Goal: Communication & Community: Answer question/provide support

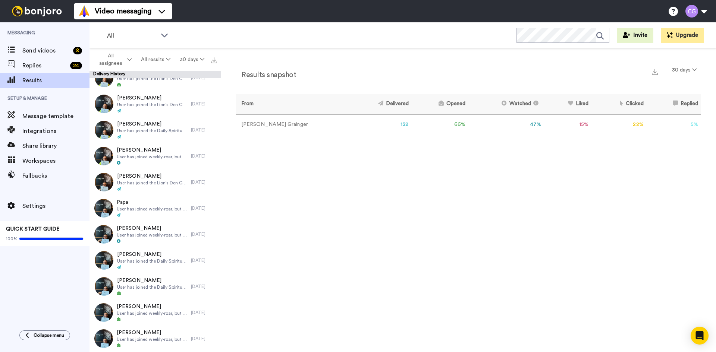
scroll to position [261, 0]
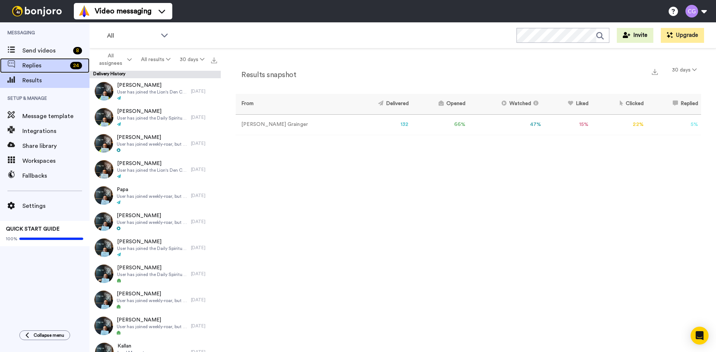
click at [52, 64] on span "Replies" at bounding box center [44, 65] width 45 height 9
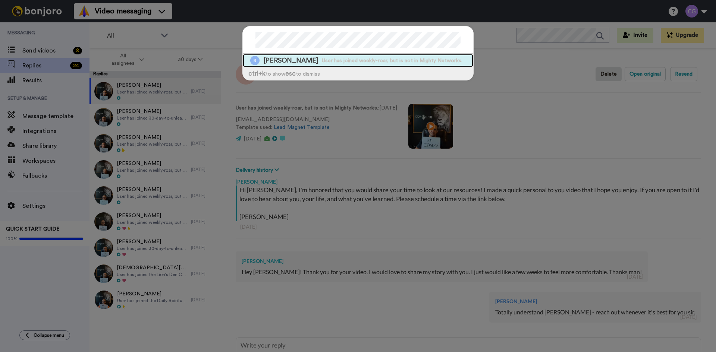
click at [280, 60] on span "Lito Belmontes" at bounding box center [290, 60] width 55 height 9
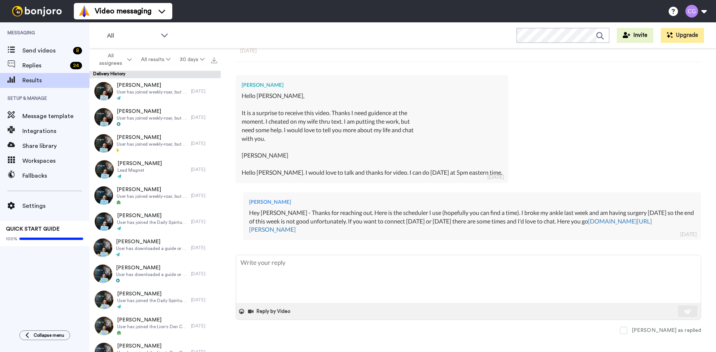
scroll to position [181, 0]
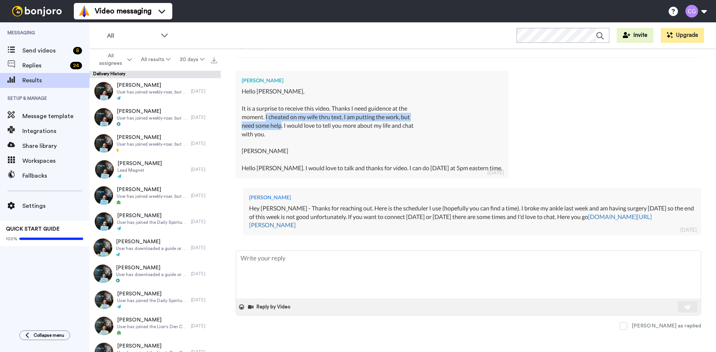
drag, startPoint x: 267, startPoint y: 116, endPoint x: 283, endPoint y: 127, distance: 20.2
click at [283, 127] on div "Hello Chris, It is a surprise to receive this video. Thanks I need guidence at …" at bounding box center [372, 125] width 261 height 77
copy div "I cheated on my wife thru text. I am putting the work, but need some help"
click at [46, 50] on span "Send videos" at bounding box center [46, 50] width 48 height 9
type textarea "x"
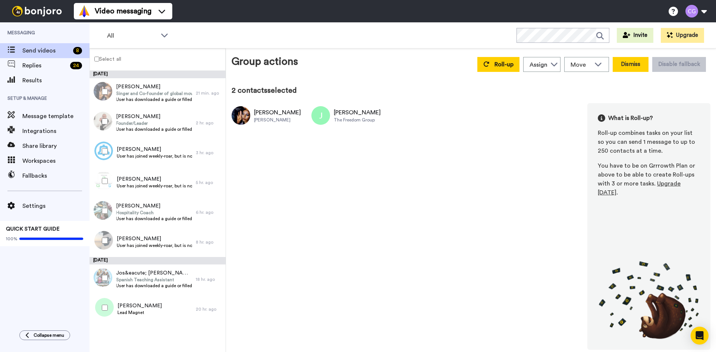
click at [635, 69] on button "Dismiss" at bounding box center [630, 64] width 36 height 15
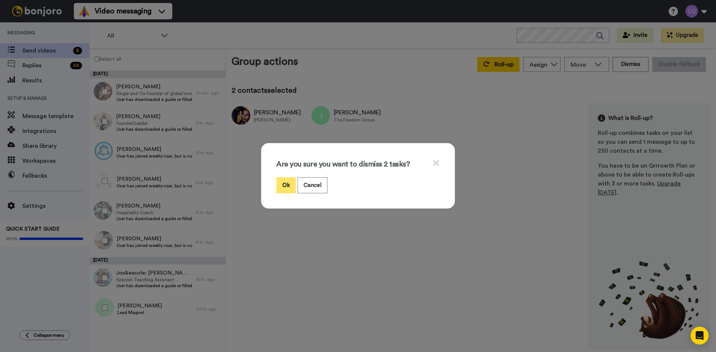
click at [285, 189] on button "Ok" at bounding box center [285, 185] width 19 height 16
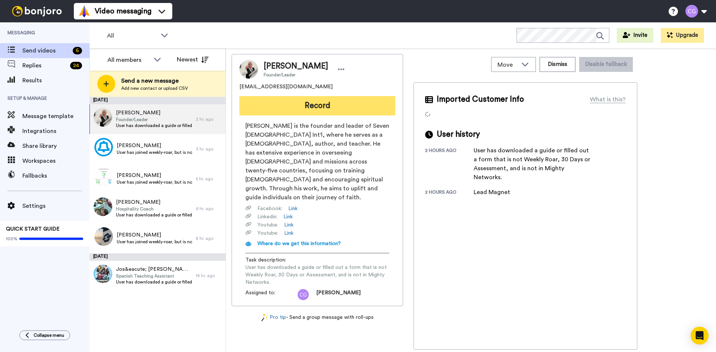
click at [290, 113] on button "Record" at bounding box center [317, 105] width 156 height 19
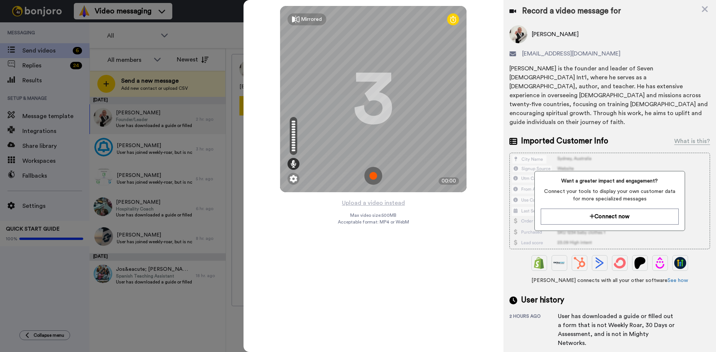
click at [374, 175] on img at bounding box center [373, 176] width 18 height 18
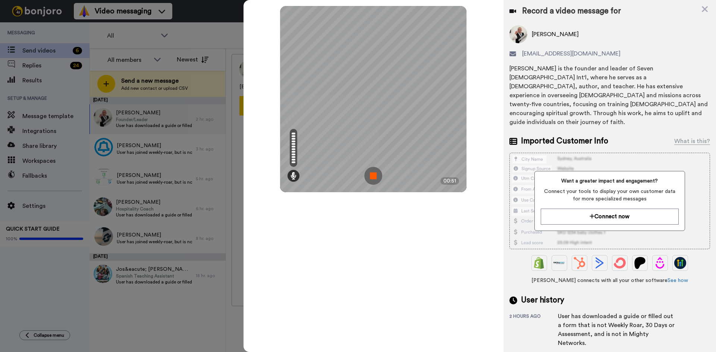
click at [377, 174] on img at bounding box center [373, 176] width 18 height 18
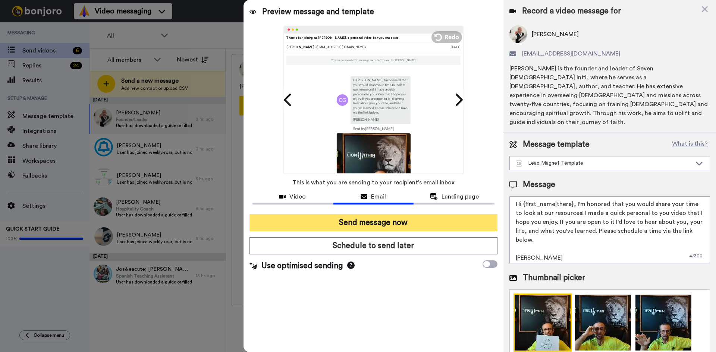
click at [386, 229] on button "Send message now" at bounding box center [373, 222] width 248 height 17
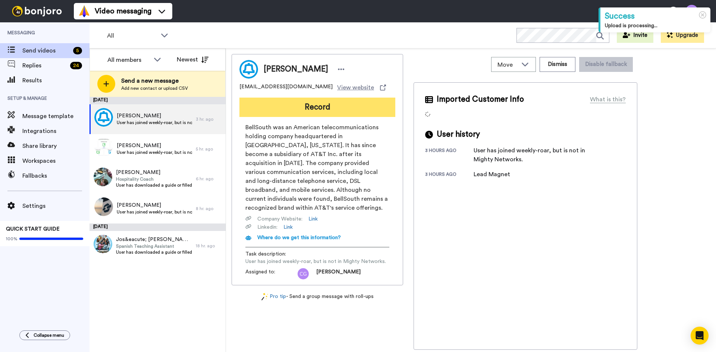
click at [321, 107] on button "Record" at bounding box center [317, 107] width 156 height 19
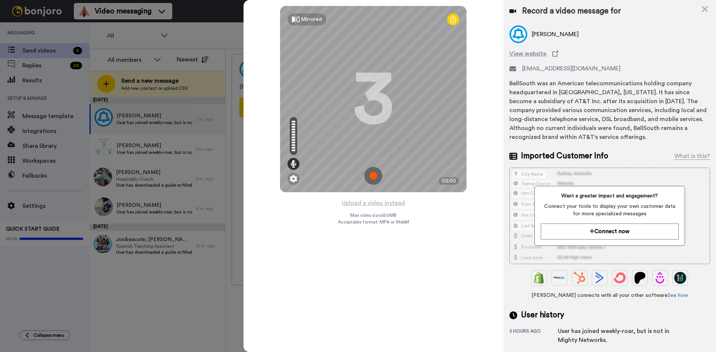
click at [374, 176] on img at bounding box center [373, 176] width 18 height 18
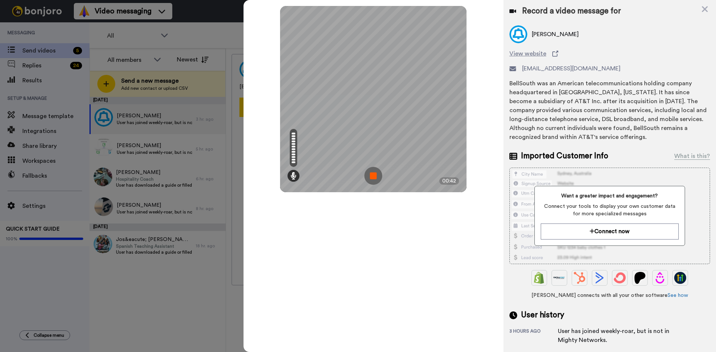
click at [374, 176] on img at bounding box center [373, 176] width 18 height 18
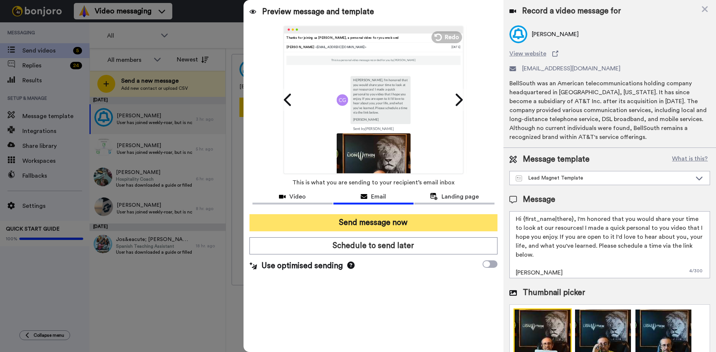
click at [393, 224] on button "Send message now" at bounding box center [373, 222] width 248 height 17
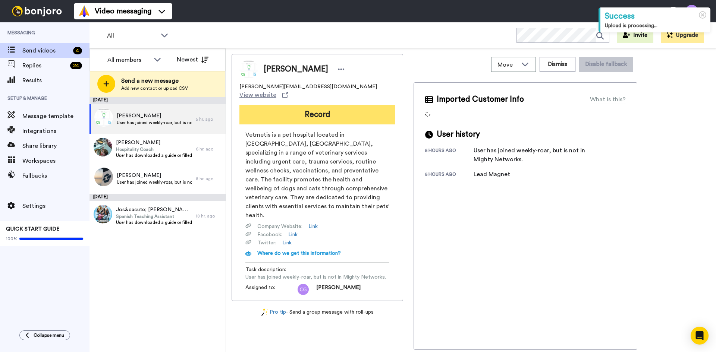
click at [321, 105] on button "Record" at bounding box center [317, 114] width 156 height 19
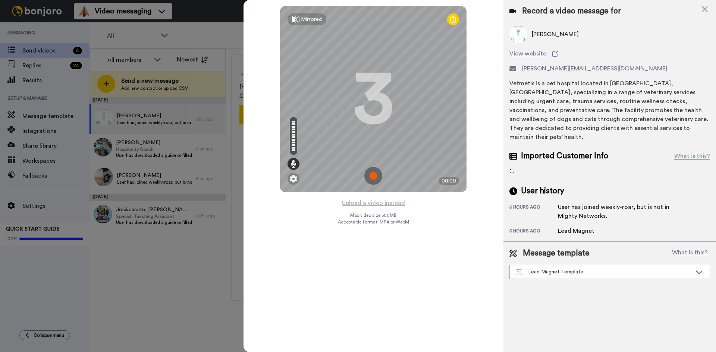
click at [377, 170] on img at bounding box center [373, 176] width 18 height 18
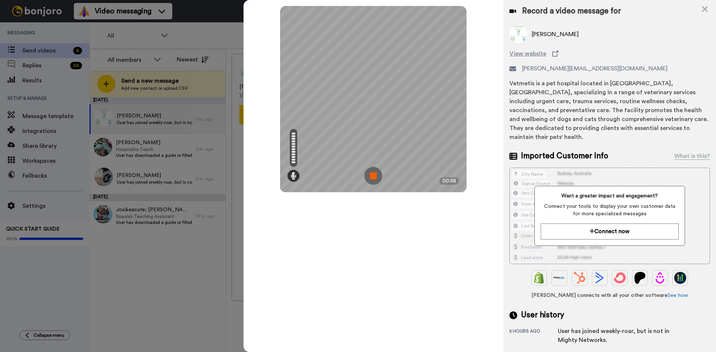
click at [374, 174] on img at bounding box center [373, 176] width 18 height 18
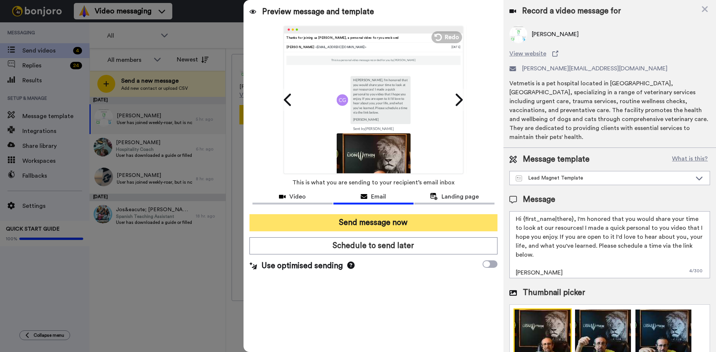
click at [378, 222] on button "Send message now" at bounding box center [373, 222] width 248 height 17
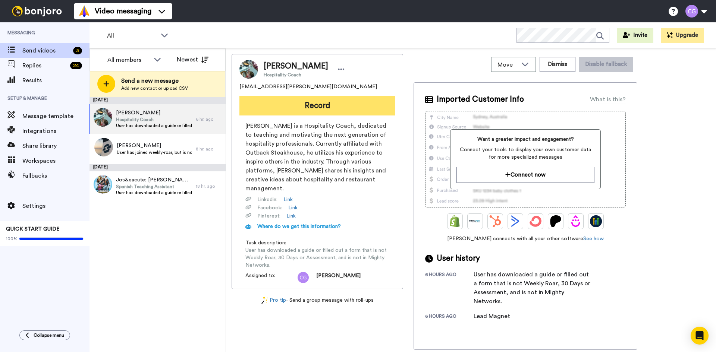
click at [308, 105] on button "Record" at bounding box center [317, 105] width 156 height 19
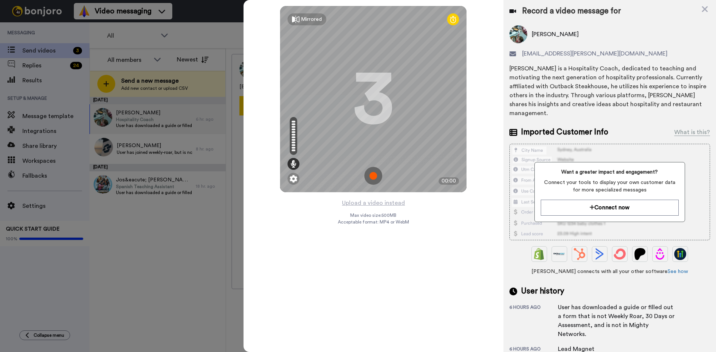
click at [372, 175] on img at bounding box center [373, 176] width 18 height 18
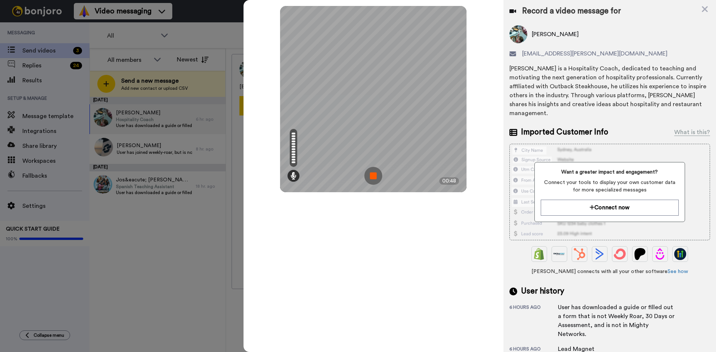
click at [372, 175] on img at bounding box center [373, 176] width 18 height 18
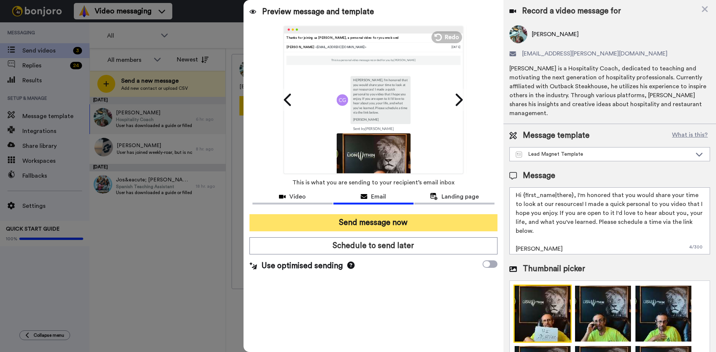
click at [383, 227] on button "Send message now" at bounding box center [373, 222] width 248 height 17
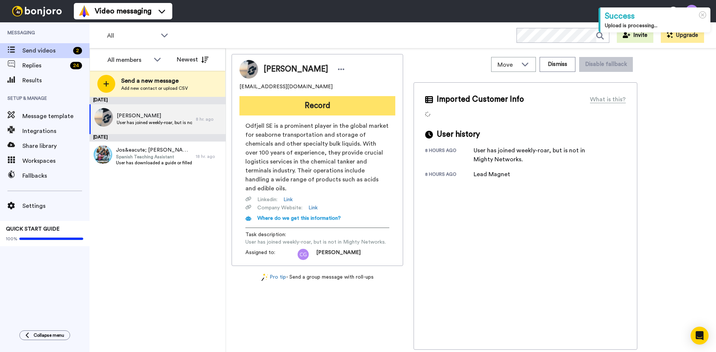
click at [306, 98] on button "Record" at bounding box center [317, 105] width 156 height 19
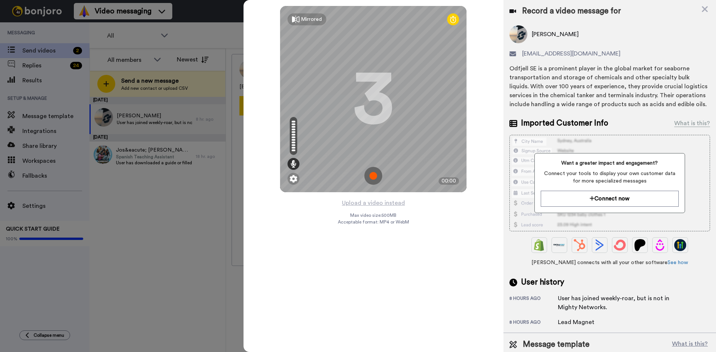
click at [371, 172] on img at bounding box center [373, 176] width 18 height 18
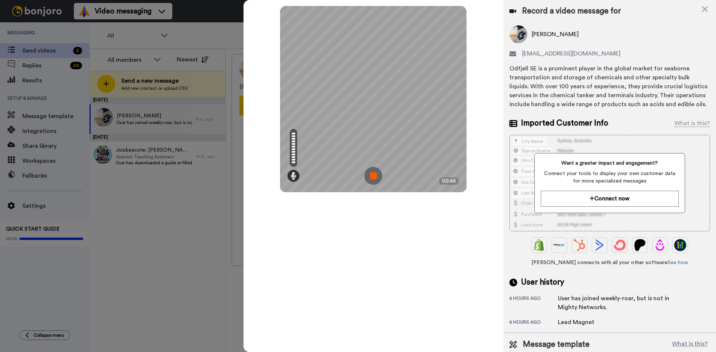
click at [371, 172] on img at bounding box center [373, 176] width 18 height 18
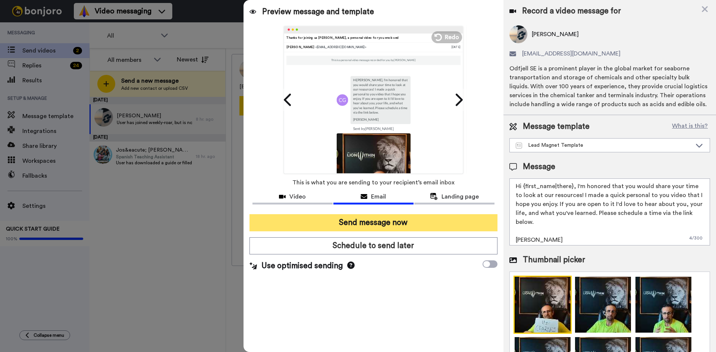
click at [394, 218] on button "Send message now" at bounding box center [373, 222] width 248 height 17
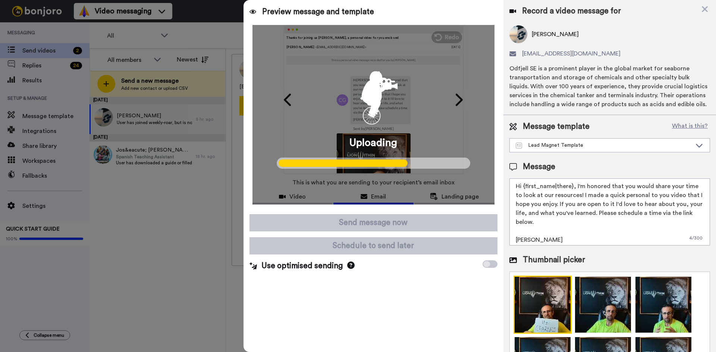
click at [129, 156] on div at bounding box center [358, 176] width 716 height 352
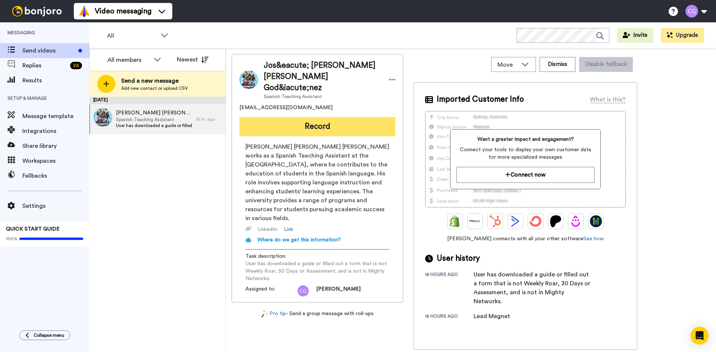
click at [312, 117] on button "Record" at bounding box center [317, 126] width 156 height 19
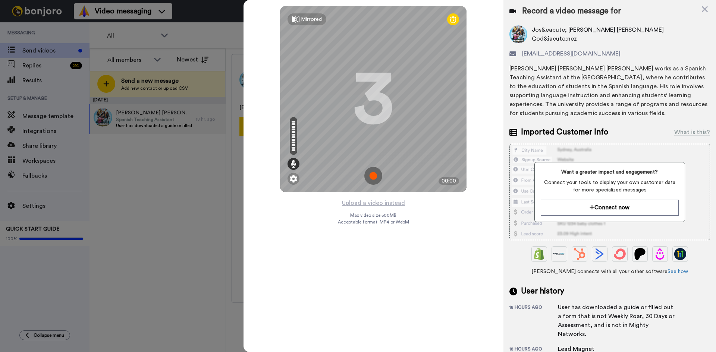
click at [375, 176] on img at bounding box center [373, 176] width 18 height 18
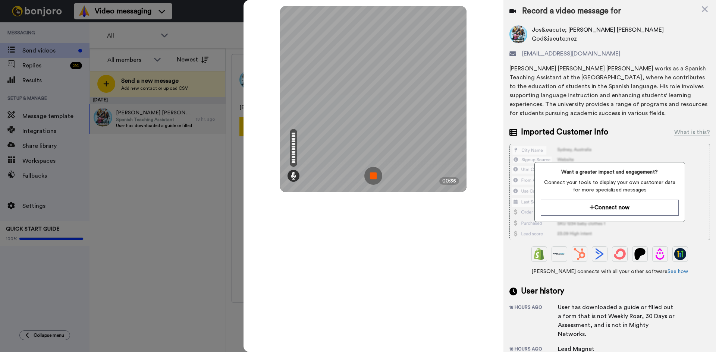
click at [373, 176] on img at bounding box center [373, 176] width 18 height 18
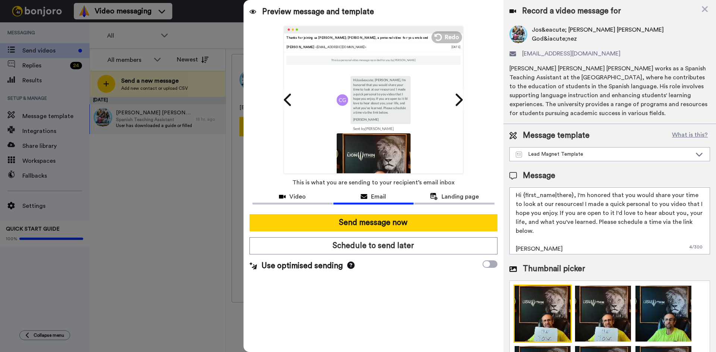
drag, startPoint x: 522, startPoint y: 195, endPoint x: 571, endPoint y: 198, distance: 49.6
click at [571, 198] on textarea "Hi {first_name|there}, I'm honored that you would share your time to look at ou…" at bounding box center [609, 221] width 201 height 67
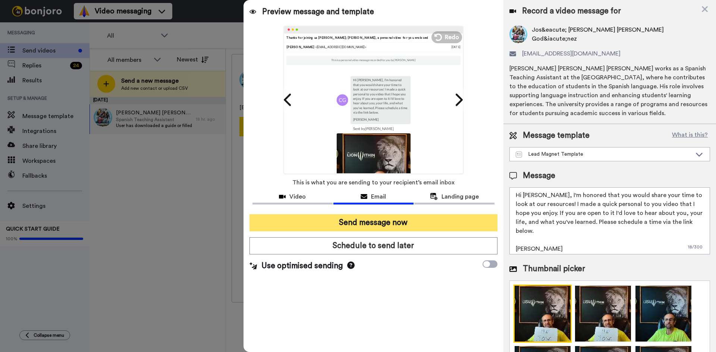
type textarea "Hi Jose, I'm honored that you would share your time to look at our resources! I…"
click at [389, 223] on button "Send message now" at bounding box center [373, 222] width 248 height 17
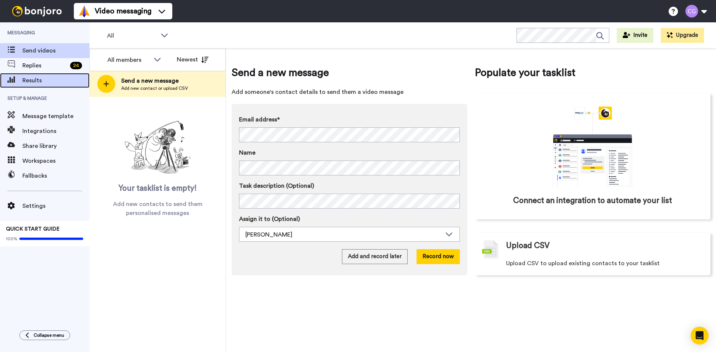
click at [48, 80] on span "Results" at bounding box center [55, 80] width 67 height 9
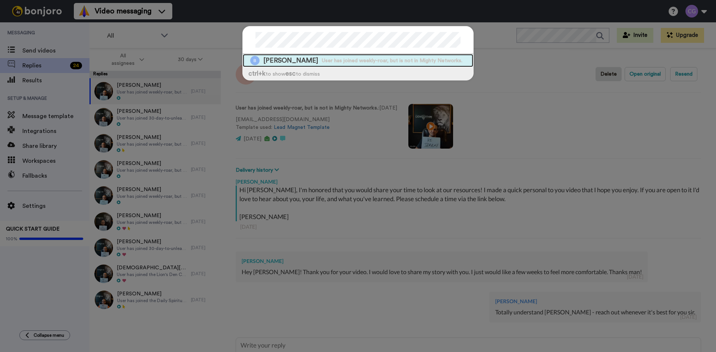
click at [265, 62] on span "[PERSON_NAME]" at bounding box center [290, 60] width 55 height 9
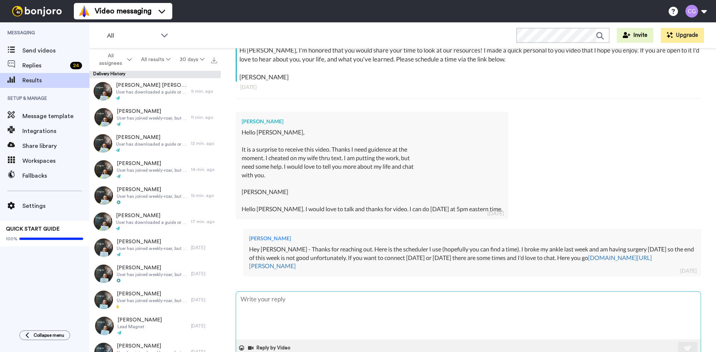
scroll to position [181, 0]
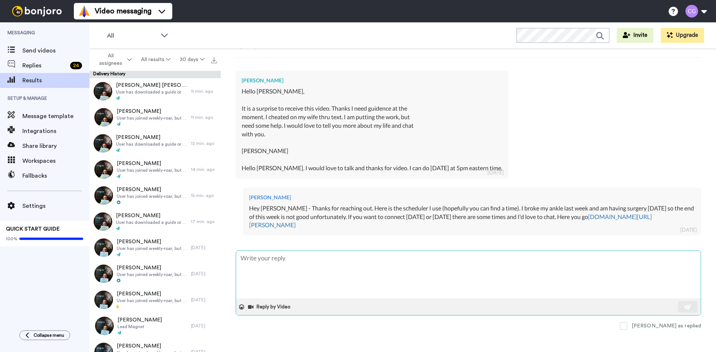
type textarea "x"
type textarea "H"
type textarea "x"
type textarea "He"
type textarea "x"
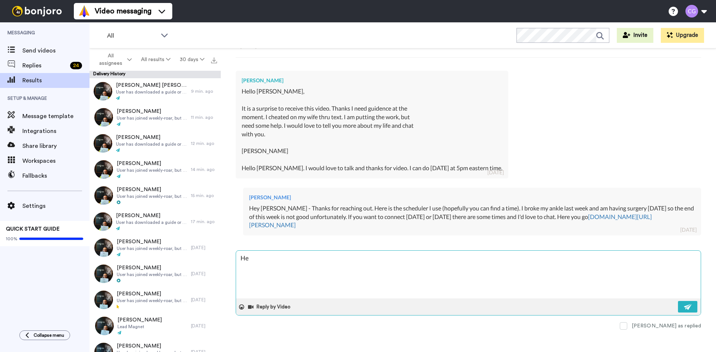
type textarea "Hey"
type textarea "x"
type textarea "Hey"
type textarea "x"
type textarea "Hey L"
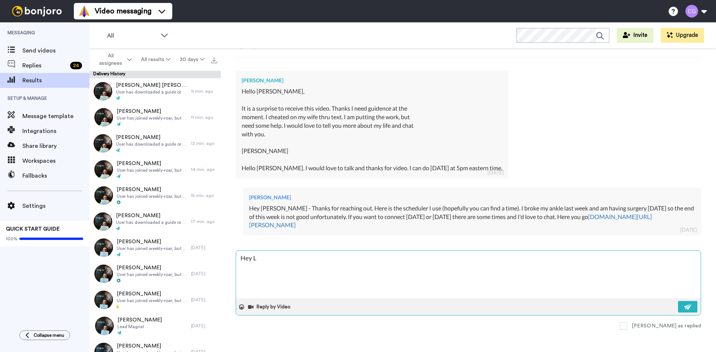
type textarea "x"
type textarea "Hey Li"
type textarea "x"
type textarea "Hey Lio"
type textarea "x"
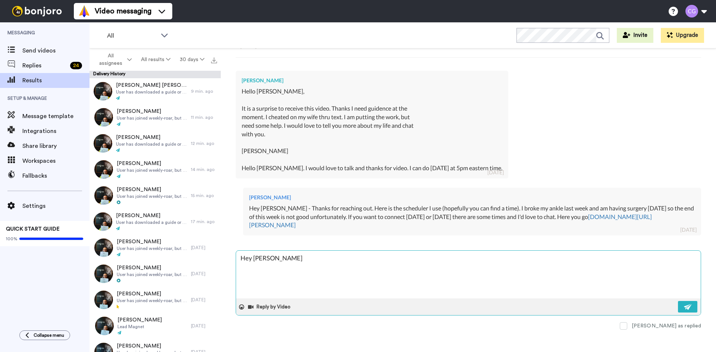
type textarea "Hey Li"
type textarea "x"
type textarea "Hey Lit"
type textarea "x"
type textarea "Hey Lito"
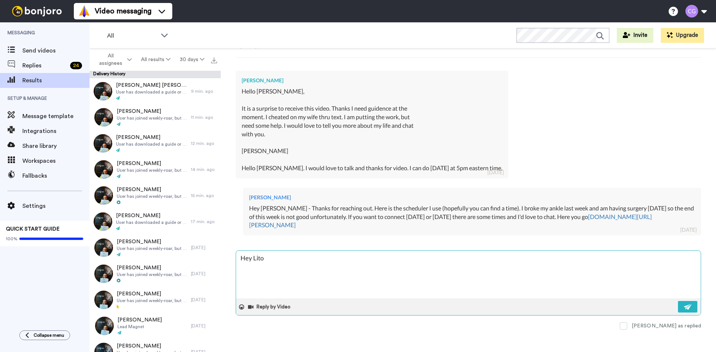
type textarea "x"
type textarea "Hey Lito"
type textarea "x"
type textarea "Hey Lito ="
type textarea "x"
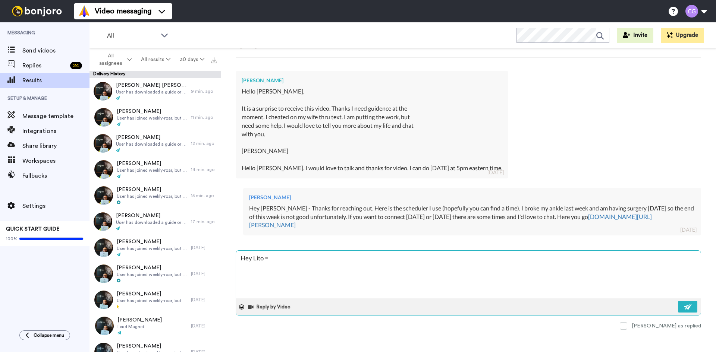
type textarea "Hey Lito"
type textarea "x"
type textarea "Hey Lito -"
type textarea "x"
type textarea "Hey Lito -"
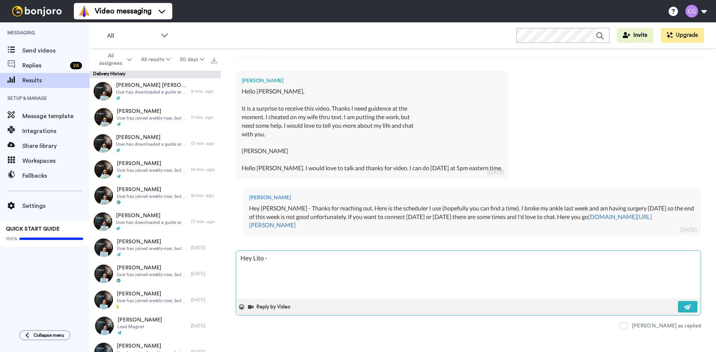
type textarea "x"
type textarea "Hey Lito - I"
type textarea "x"
type textarea "Hey Lito - I"
type textarea "x"
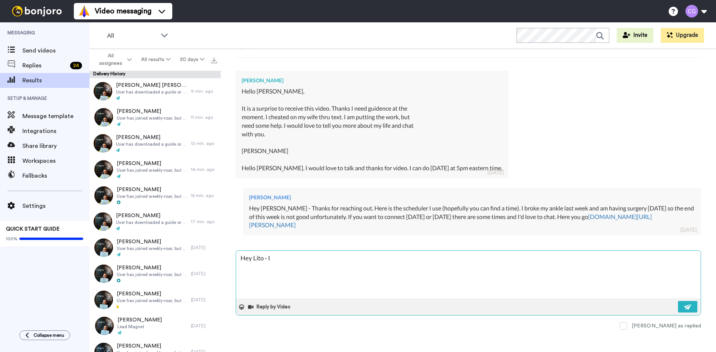
type textarea "Hey Lito - I s"
type textarea "x"
type textarea "Hey Lito - I sh"
type textarea "x"
type textarea "Hey Lito - I sho"
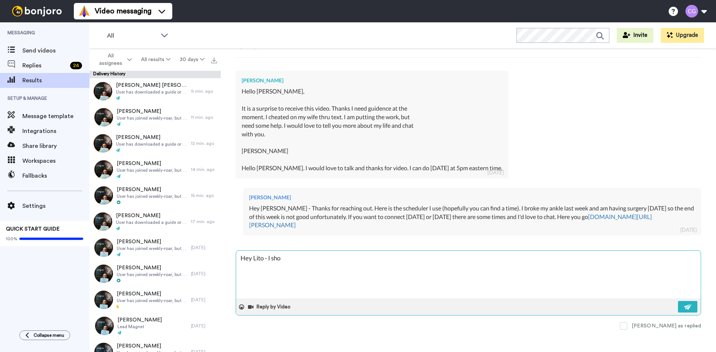
type textarea "x"
type textarea "Hey Lito - I show"
type textarea "x"
type textarea "Hey Lito - I showe"
type textarea "x"
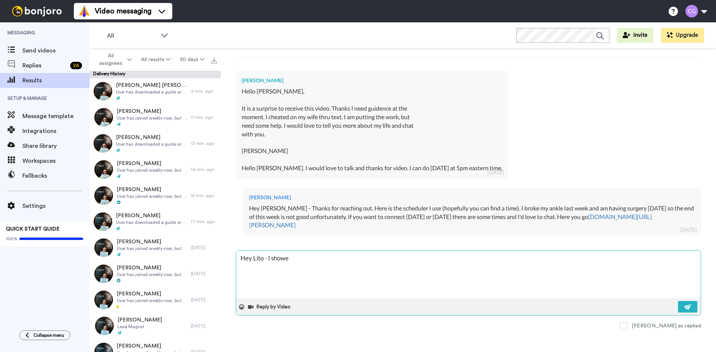
type textarea "Hey Lito - I showed"
type textarea "x"
type textarea "Hey Lito - I showed"
type textarea "x"
type textarea "Hey Lito - I showed u"
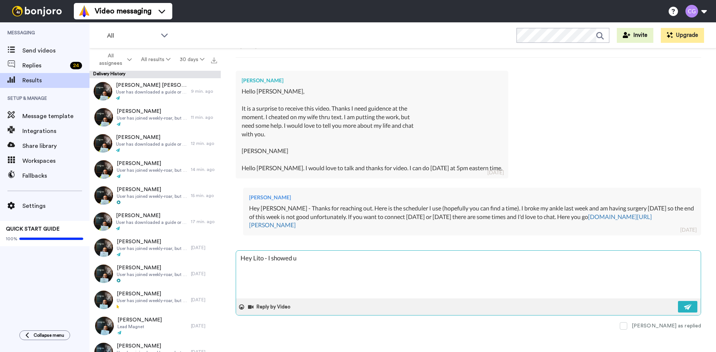
type textarea "x"
type textarea "Hey Lito - I showed up"
type textarea "x"
type textarea "Hey Lito - I showed up"
type textarea "x"
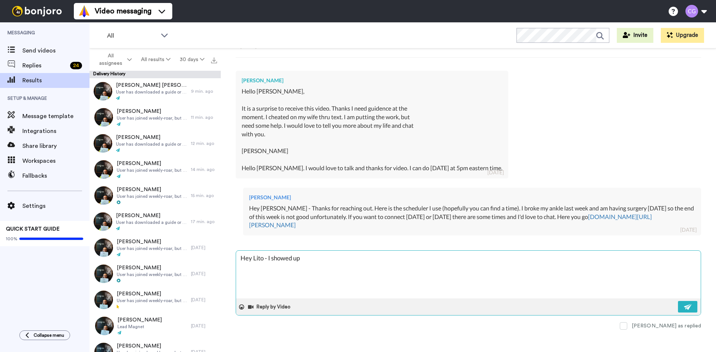
type textarea "Hey Lito - I showed up t"
type textarea "x"
type textarea "Hey Lito - I showed up to"
type textarea "x"
type textarea "Hey Lito - I showed up to"
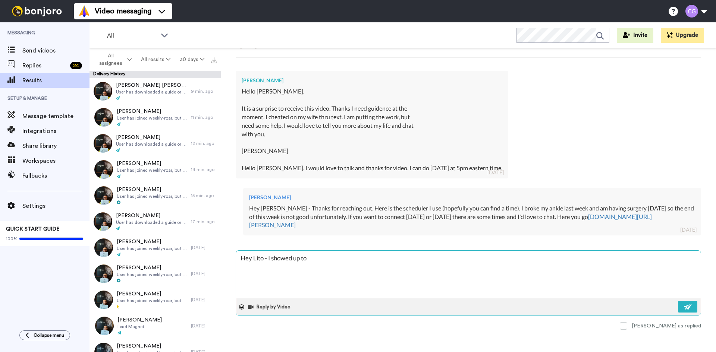
type textarea "x"
type textarea "Hey Lito - I showed up to t"
type textarea "x"
type textarea "Hey Lito - I showed up to th"
type textarea "x"
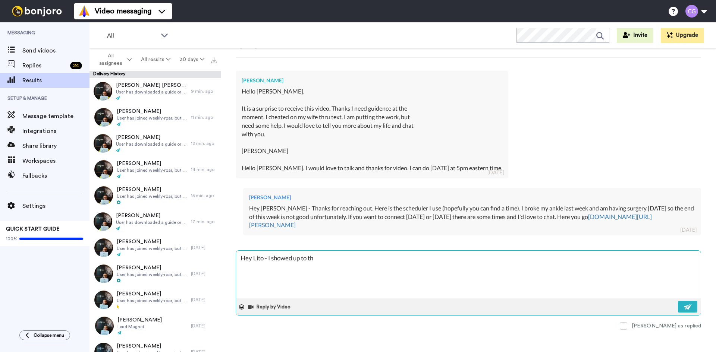
type textarea "Hey Lito - I showed up to the"
type textarea "x"
type textarea "Hey Lito - I showed up to the"
type textarea "x"
type textarea "Hey Lito - I showed up to the m"
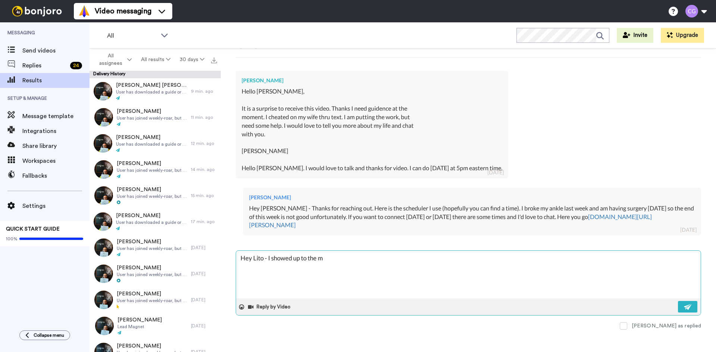
type textarea "x"
type textarea "Hey Lito - I showed up to the me"
type textarea "x"
type textarea "Hey Lito - I showed up to the mee"
type textarea "x"
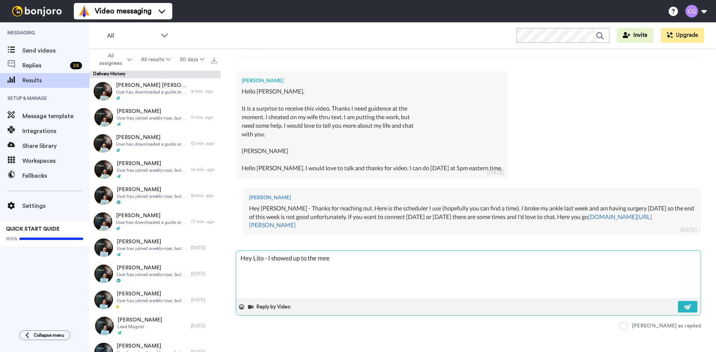
type textarea "Hey Lito - I showed up to the meet"
type textarea "x"
type textarea "Hey Lito - I showed up to the meeti"
type textarea "x"
type textarea "Hey Lito - I showed up to the meetin"
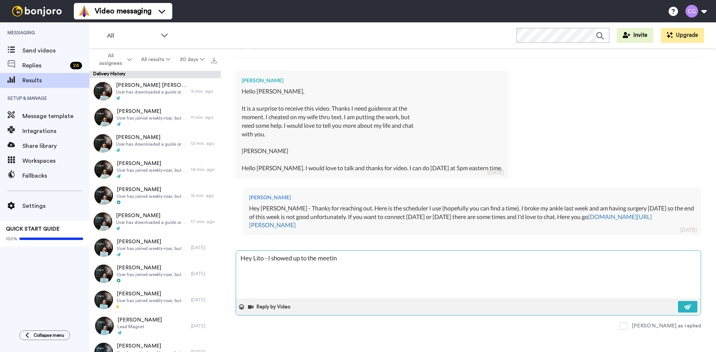
type textarea "x"
type textarea "Hey Lito - I showed up to the meeting"
type textarea "x"
type textarea "Hey Lito - I showed up to the meeting"
type textarea "x"
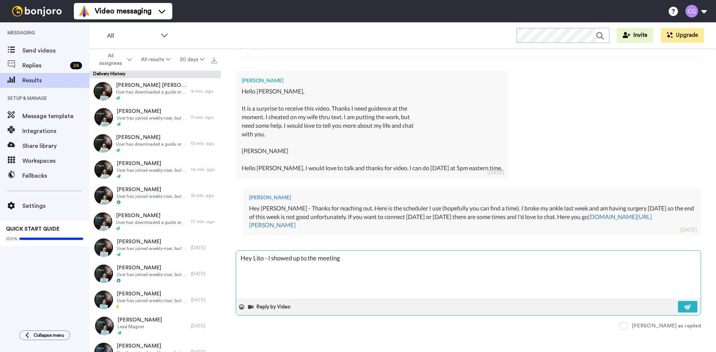
type textarea "Hey Lito - I showed up to the meeting y"
type textarea "x"
type textarea "Hey Lito - I showed up to the meeting yo"
type textarea "x"
type textarea "Hey Lito - I showed up to the meeting you"
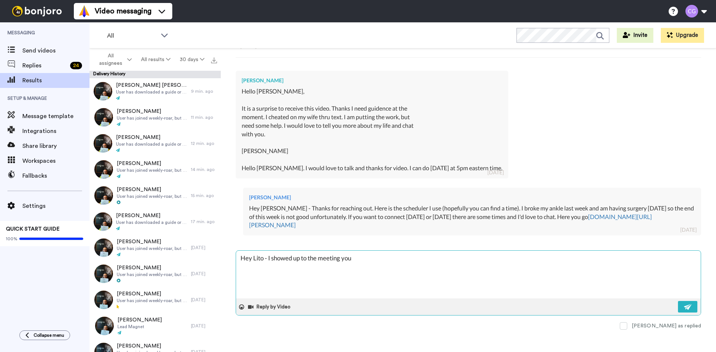
type textarea "x"
type textarea "Hey Lito - I showed up to the meeting you"
type textarea "x"
type textarea "Hey Lito - I showed up to the meeting you s"
type textarea "x"
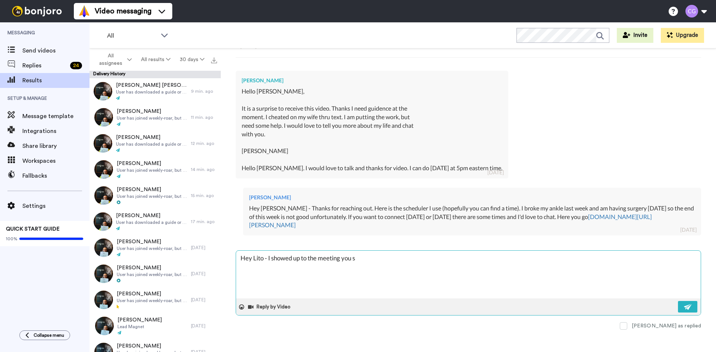
type textarea "Hey Lito - I showed up to the meeting you sc"
type textarea "x"
type textarea "Hey Lito - I showed up to the meeting you sche"
type textarea "x"
type textarea "Hey Lito - I showed up to the meeting you sched"
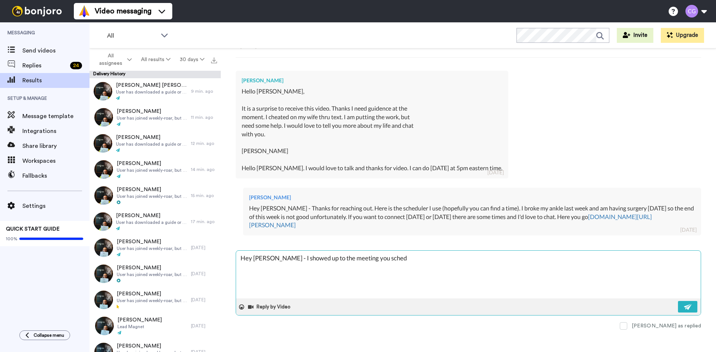
type textarea "x"
type textarea "Hey Lito - I showed up to the meeting you schedu"
type textarea "x"
type textarea "Hey Lito - I showed up to the meeting you schedul"
type textarea "x"
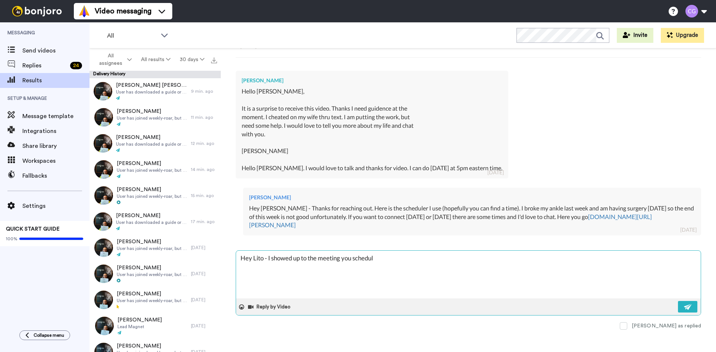
type textarea "Hey Lito - I showed up to the meeting you schedule"
type textarea "x"
type textarea "Hey Lito - I showed up to the meeting you scheduled"
type textarea "x"
type textarea "Hey Lito - I showed up to the meeting you scheduled"
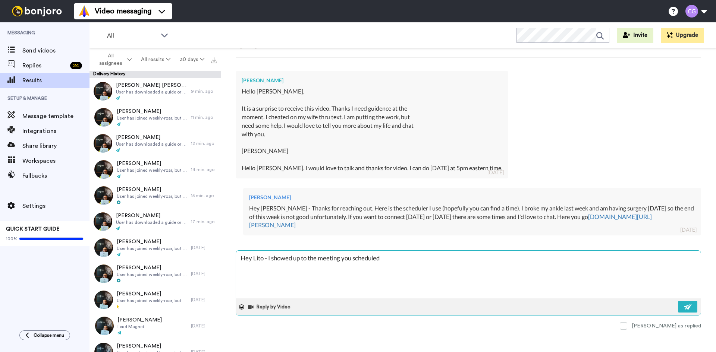
type textarea "x"
type textarea "Hey Lito - I showed up to the meeting you scheduled"
type textarea "x"
type textarea "Hey Lito - I showed up to the meeting you scheduled."
type textarea "x"
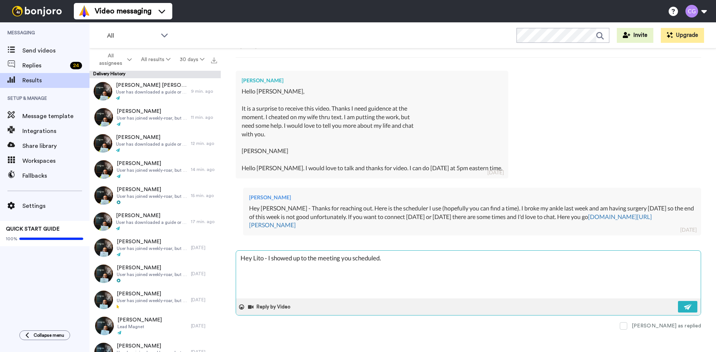
type textarea "Hey Lito - I showed up to the meeting you scheduled."
type textarea "x"
type textarea "Hey Lito - I showed up to the meeting you scheduled."
type textarea "x"
type textarea "Hey Lito - I showed up to the meeting you scheduled. W"
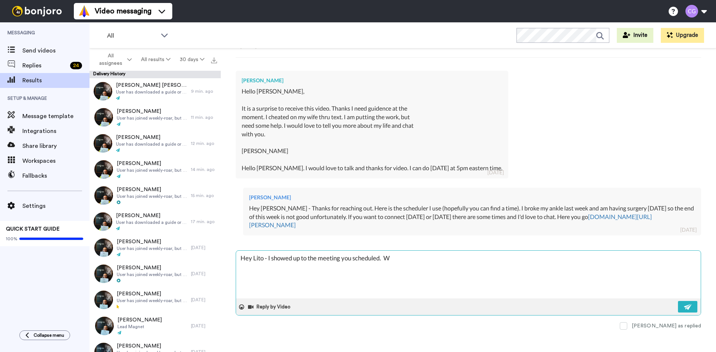
type textarea "x"
type textarea "Hey Lito - I showed up to the meeting you scheduled. WW"
type textarea "x"
type textarea "Hey Lito - I showed up to the meeting you scheduled. WWh"
type textarea "x"
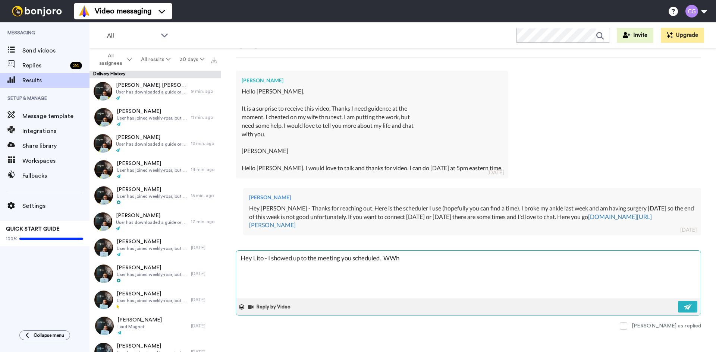
type textarea "Hey Lito - I showed up to the meeting you scheduled. WW"
type textarea "x"
type textarea "Hey Lito - I showed up to the meeting you scheduled. W"
type textarea "x"
type textarea "Hey Lito - I showed up to the meeting you scheduled. Wh"
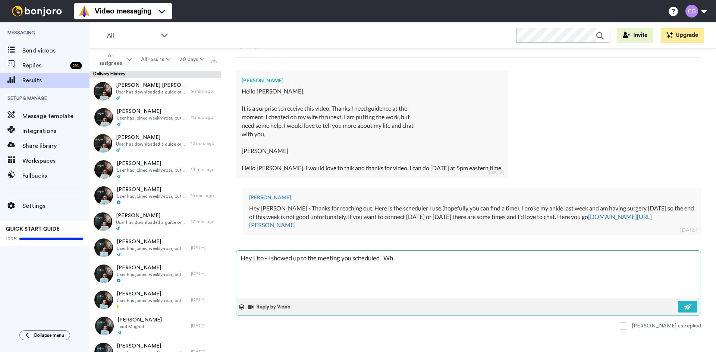
type textarea "x"
type textarea "Hey Lito - I showed up to the meeting you scheduled. Wha"
type textarea "x"
type textarea "Hey Lito - I showed up to the meeting you scheduled. What"
type textarea "x"
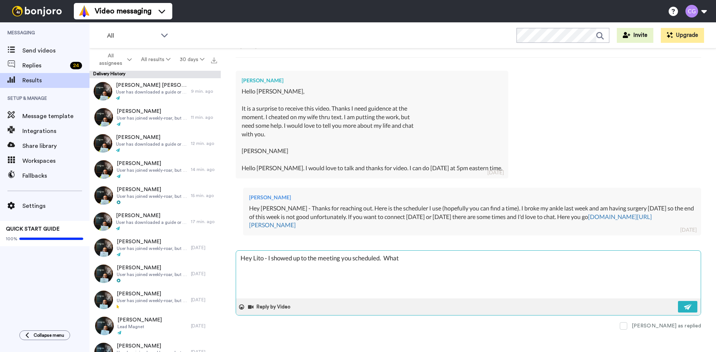
type textarea "Hey Lito - I showed up to the meeting you scheduled. What"
type textarea "x"
type textarea "Hey Lito - I showed up to the meeting you scheduled. What h"
type textarea "x"
type textarea "Hey Lito - I showed up to the meeting you scheduled. What ha"
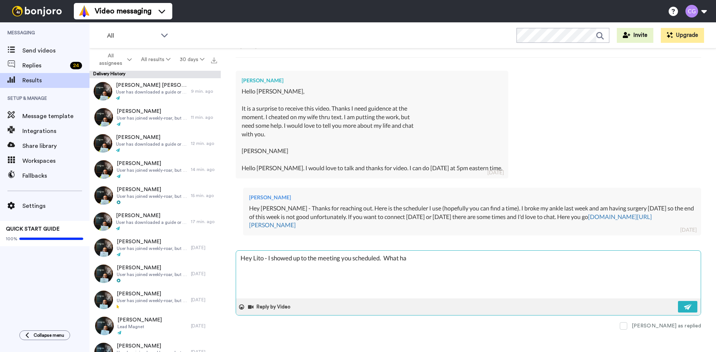
type textarea "x"
type textarea "Hey Lito - I showed up to the meeting you scheduled. What hap"
type textarea "x"
type textarea "Hey Lito - I showed up to the meeting you scheduled. What happ"
type textarea "x"
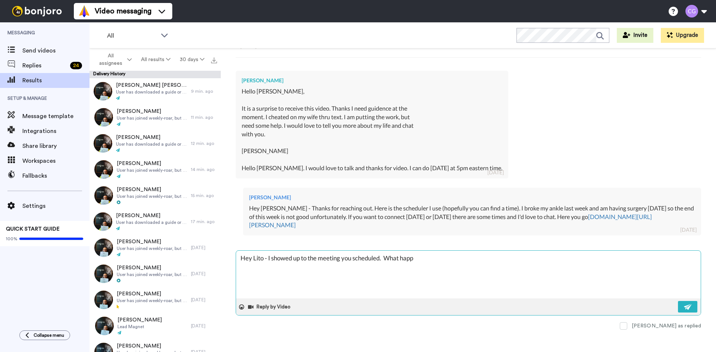
type textarea "Hey Lito - I showed up to the meeting you scheduled. What happe"
type textarea "x"
type textarea "Hey Lito - I showed up to the meeting you scheduled. What happen"
type textarea "x"
type textarea "Hey Lito - I showed up to the meeting you scheduled. What happene"
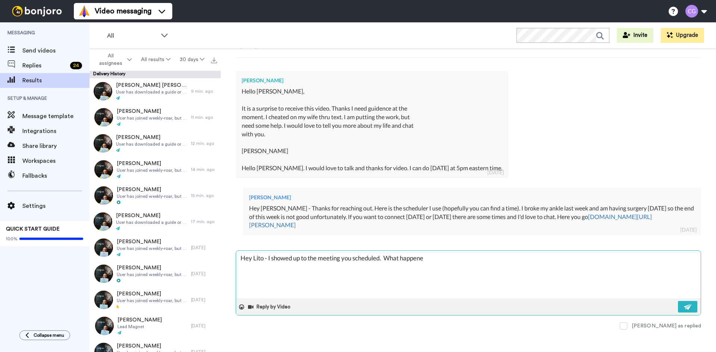
type textarea "x"
type textarea "Hey Lito - I showed up to the meeting you scheduled. What happened"
type textarea "x"
type textarea "Hey Lito - I showed up to the meeting you scheduled. What happened?"
type textarea "x"
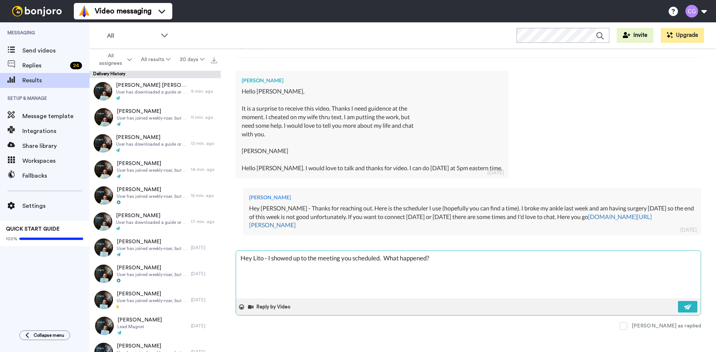
type textarea "Hey Lito - I showed up to the meeting you scheduled. What happened?"
type textarea "x"
type textarea "Hey Lito - I showed up to the meeting you scheduled. What happened?"
type textarea "x"
type textarea "Hey Lito - I showed up to the meeting you scheduled. What happened? I"
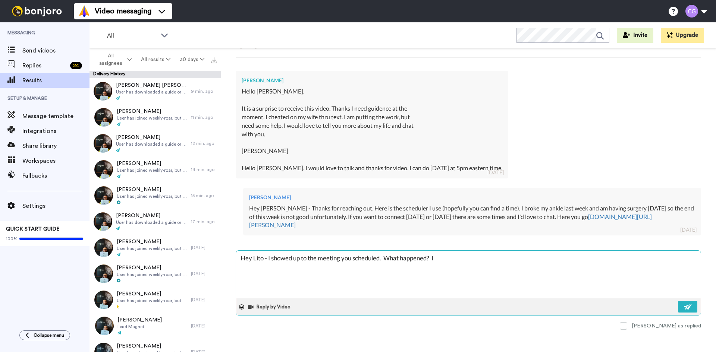
type textarea "x"
type textarea "Hey Lito - I showed up to the meeting you scheduled. What happened? I"
type textarea "x"
type textarea "Hey Lito - I showed up to the meeting you scheduled. What happened? I t"
type textarea "x"
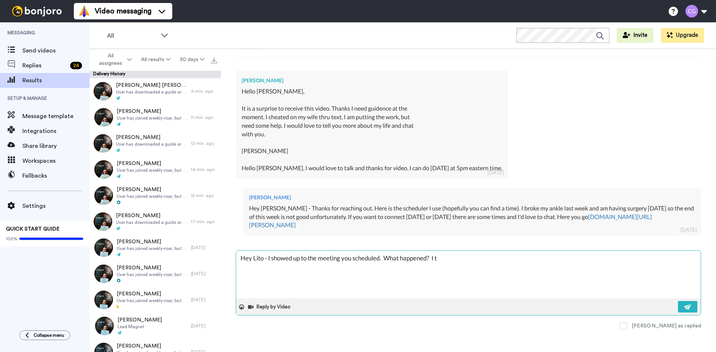
type textarea "Hey Lito - I showed up to the meeting you scheduled. What happened? I tr"
type textarea "x"
type textarea "Hey Lito - I showed up to the meeting you scheduled. What happened? I tri"
type textarea "x"
type textarea "Hey Lito - I showed up to the meeting you scheduled. What happened? I trie"
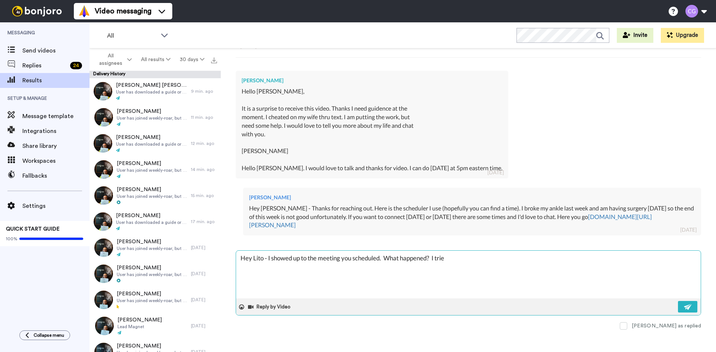
type textarea "x"
type textarea "Hey Lito - I showed up to the meeting you scheduled. What happened? I tried"
type textarea "x"
type textarea "Hey Lito - I showed up to the meeting you scheduled. What happened? I tried"
type textarea "x"
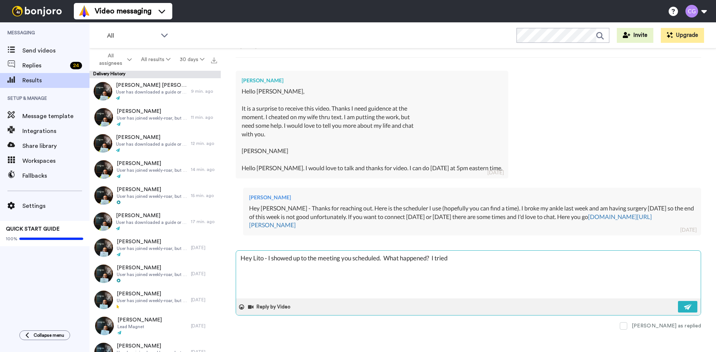
type textarea "Hey Lito - I showed up to the meeting you scheduled. What happened? I tried t"
type textarea "x"
type textarea "Hey Lito - I showed up to the meeting you scheduled. What happened? I tried to"
type textarea "x"
type textarea "Hey Lito - I showed up to the meeting you scheduled. What happened? I tried to"
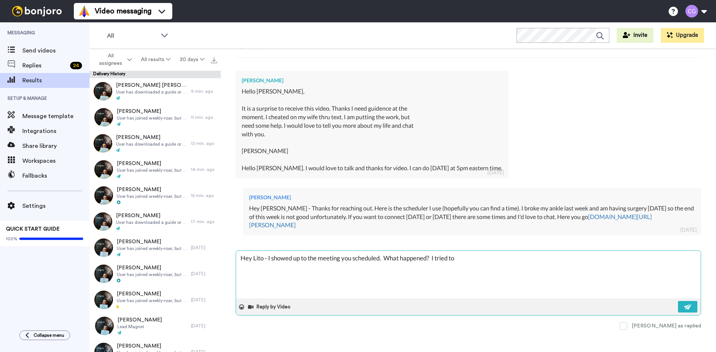
type textarea "x"
type textarea "Hey Lito - I showed up to the meeting you scheduled. What happened? I tried to c"
type textarea "x"
type textarea "Hey Lito - I showed up to the meeting you scheduled. What happened? I tried to …"
type textarea "x"
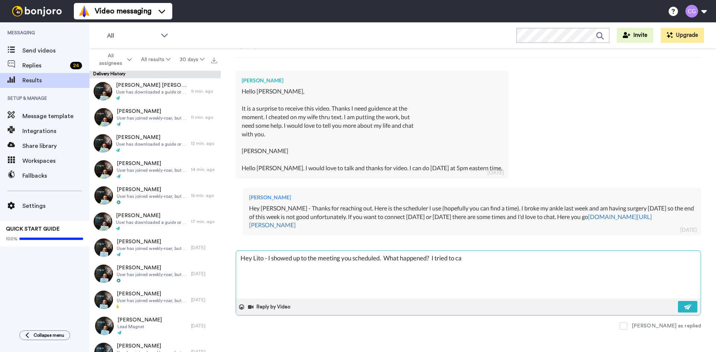
type textarea "Hey Lito - I showed up to the meeting you scheduled. What happened? I tried to …"
type textarea "x"
type textarea "Hey Lito - I showed up to the meeting you scheduled. What happened? I tried to …"
type textarea "x"
type textarea "Hey Lito - I showed up to the meeting you scheduled. What happened? I tried to …"
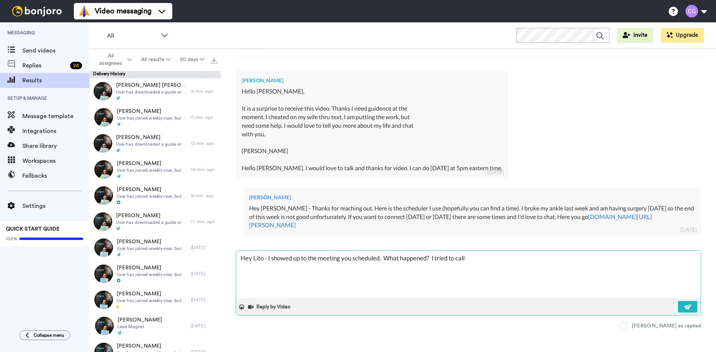
type textarea "x"
type textarea "Hey Lito - I showed up to the meeting you scheduled. What happened? I tried to …"
type textarea "x"
type textarea "Hey Lito - I showed up to the meeting you scheduled. What happened? I tried to …"
type textarea "x"
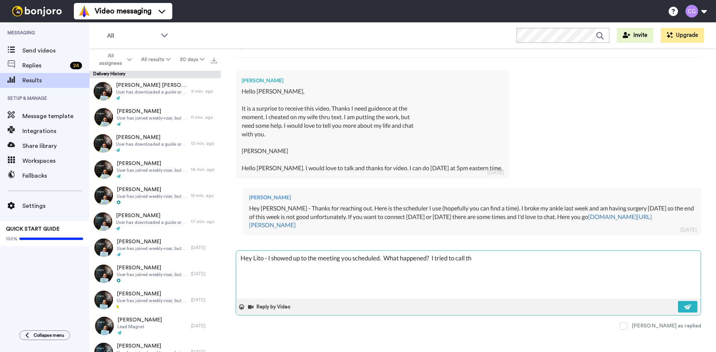
type textarea "Hey Lito - I showed up to the meeting you scheduled. What happened? I tried to …"
type textarea "x"
type textarea "Hey Lito - I showed up to the meeting you scheduled. What happened? I tried to …"
type textarea "x"
type textarea "Hey Lito - I showed up to the meeting you scheduled. What happened? I tried to …"
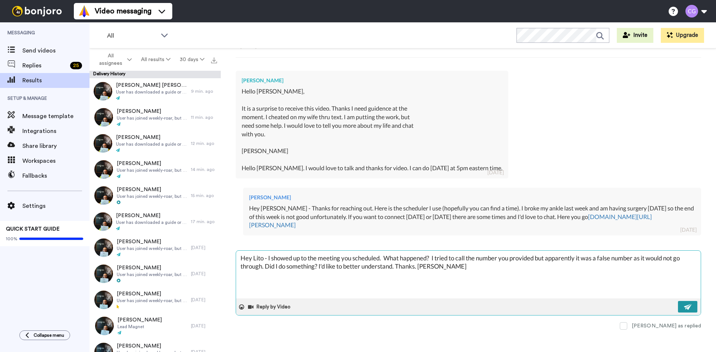
click at [684, 305] on img at bounding box center [688, 307] width 8 height 6
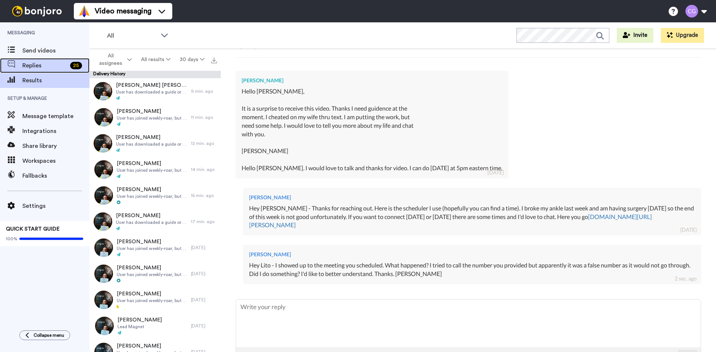
click at [59, 71] on div "Replies 25" at bounding box center [44, 65] width 89 height 15
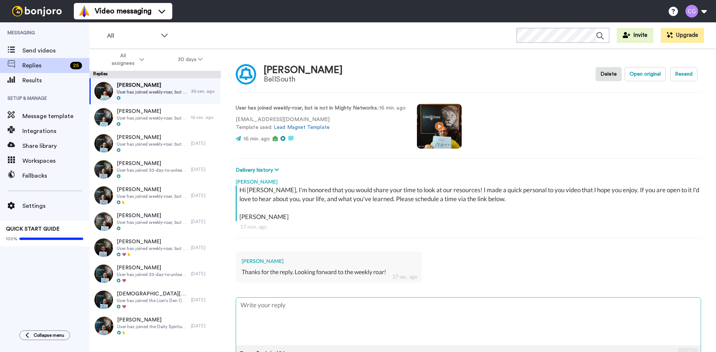
click at [365, 314] on textarea at bounding box center [468, 322] width 464 height 48
type textarea "x"
type textarea "Ho"
type textarea "x"
type textarea "Hop"
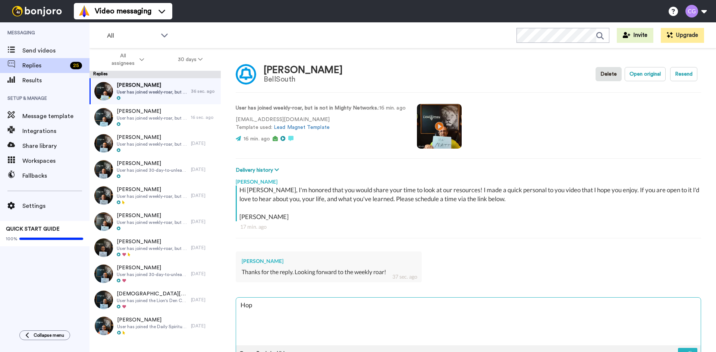
type textarea "x"
type textarea "Hope"
type textarea "x"
type textarea "Hope"
type textarea "x"
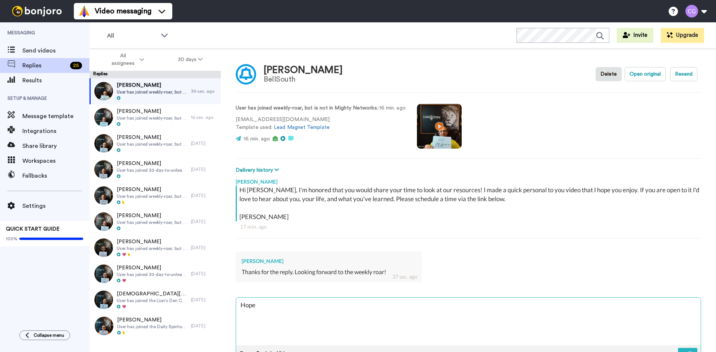
type textarea "Hope y"
type textarea "x"
type textarea "Hope yo"
type textarea "x"
type textarea "Hope you"
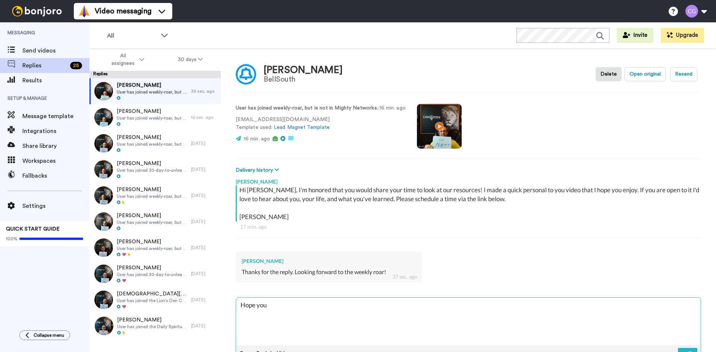
type textarea "x"
type textarea "Hope you"
type textarea "x"
type textarea "Hope you e"
type textarea "x"
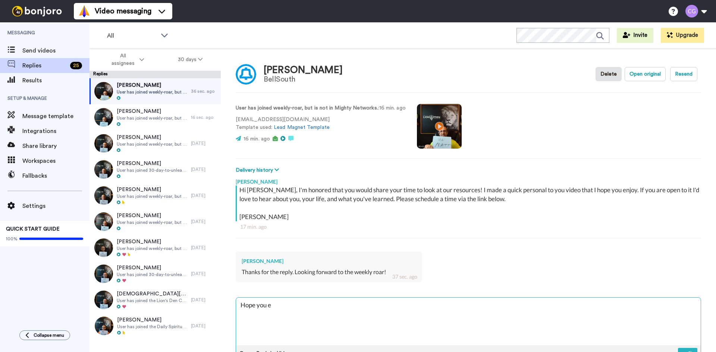
type textarea "Hope you en"
type textarea "x"
type textarea "Hope you enj"
type textarea "x"
type textarea "Hope you enjo"
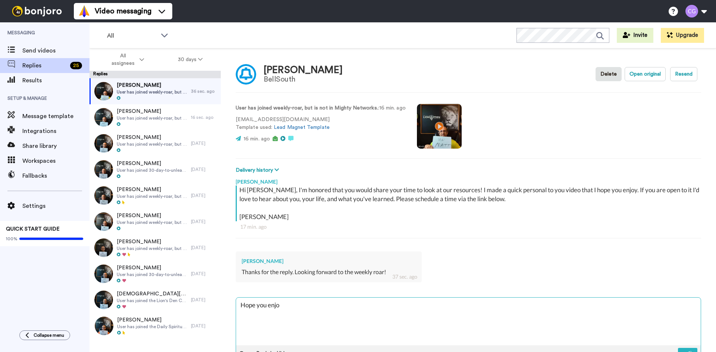
type textarea "x"
type textarea "Hope you enjoy"
type textarea "x"
type textarea "Hope you enjoy"
type textarea "x"
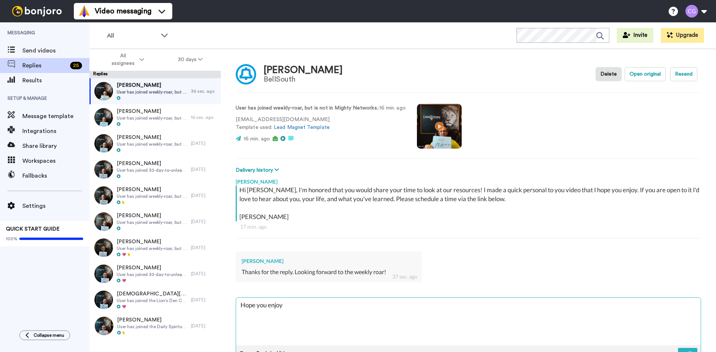
type textarea "Hope you enjoy i"
type textarea "x"
type textarea "Hope you enjoy it"
type textarea "x"
type textarea "Hope you enjoy it"
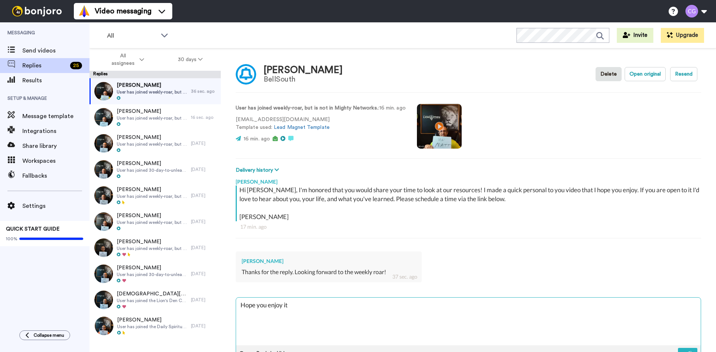
type textarea "x"
type textarea "Hope you enjoy it b"
type textarea "x"
type textarea "Hope you enjoy it bu"
type textarea "x"
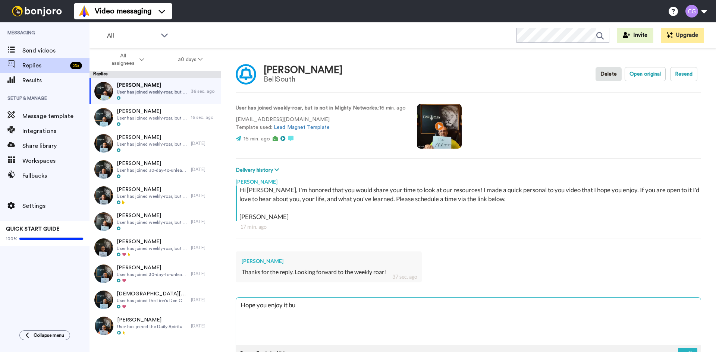
type textarea "Hope you enjoy it bud"
type textarea "x"
type textarea "Hope you enjoy it bud."
type textarea "x"
type textarea "Hope you enjoy it bud."
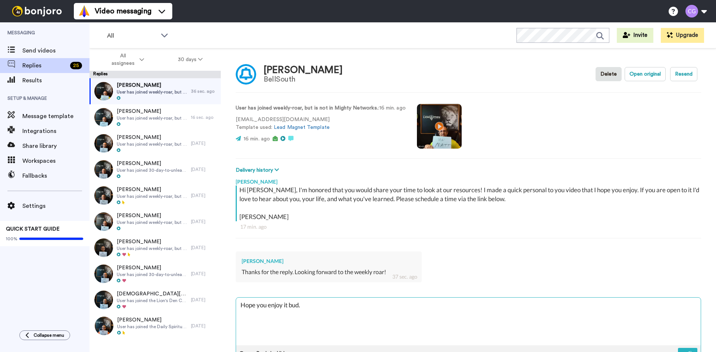
type textarea "x"
type textarea "Hope you enjoy it bud. I"
type textarea "x"
type textarea "Hope you enjoy it bud. If"
type textarea "x"
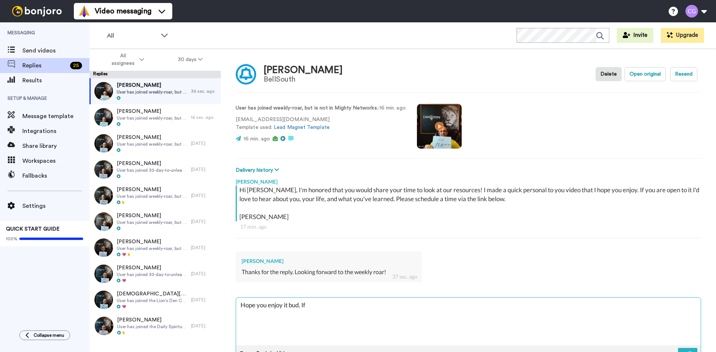
type textarea "Hope you enjoy it bud. If"
type textarea "x"
type textarea "Hope you enjoy it bud. If y"
type textarea "x"
type textarea "Hope you enjoy it bud. If yo"
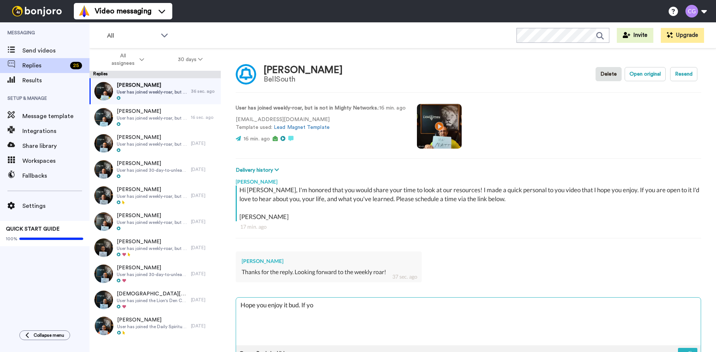
type textarea "x"
type textarea "Hope you enjoy it bud. If you"
type textarea "x"
type textarea "Hope you enjoy it bud. If you"
type textarea "x"
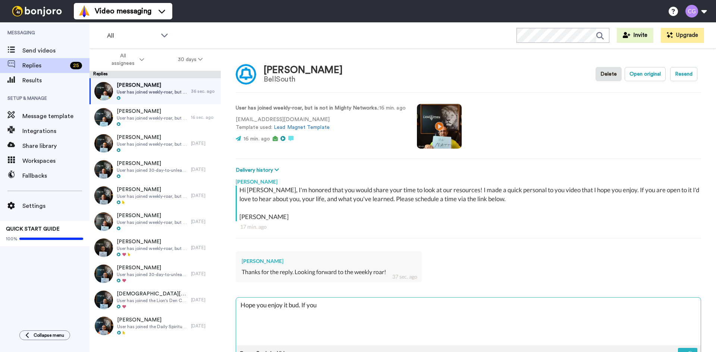
type textarea "Hope you enjoy it bud. If you e"
type textarea "x"
type textarea "Hope you enjoy it bud. If you ev"
type textarea "x"
type textarea "Hope you enjoy it bud. If you eve"
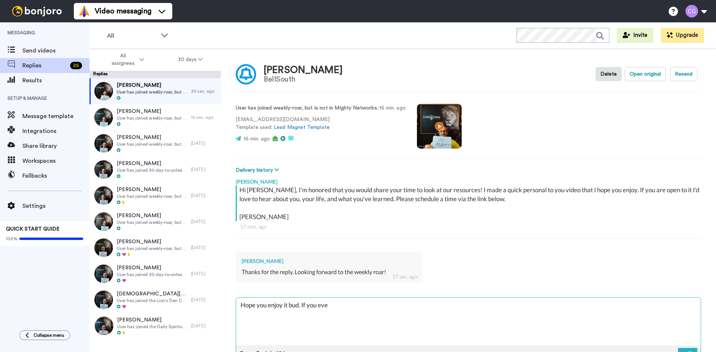
type textarea "x"
type textarea "Hope you enjoy it bud. If you ever"
type textarea "x"
type textarea "Hope you enjoy it bud. If you ever"
type textarea "x"
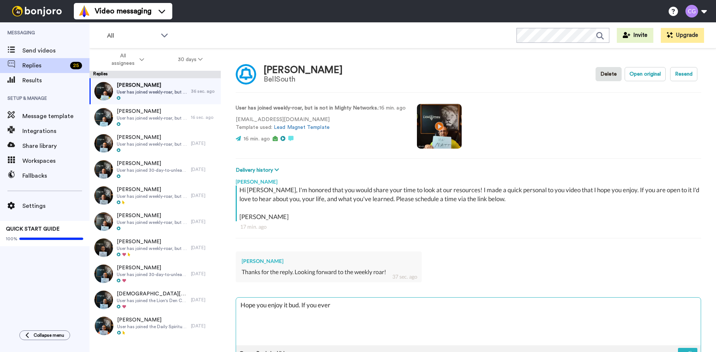
type textarea "Hope you enjoy it bud. If you ever t"
type textarea "x"
type textarea "Hope you enjoy it bud. If you ever to"
type textarea "x"
type textarea "Hope you enjoy it bud. If you ever t"
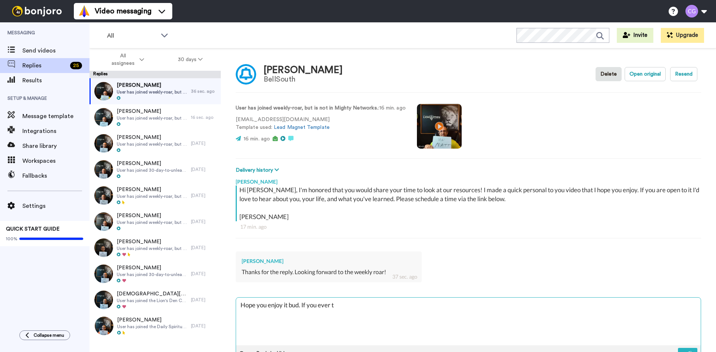
type textarea "x"
type textarea "Hope you enjoy it bud. If you ever"
type textarea "x"
type textarea "Hope you enjoy it bud. If you ever w"
type textarea "x"
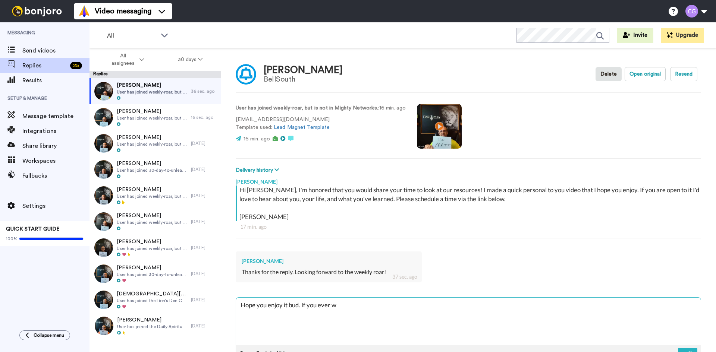
type textarea "Hope you enjoy it bud. If you ever wa"
type textarea "x"
type textarea "Hope you enjoy it bud. If you ever wan"
type textarea "x"
type textarea "Hope you enjoy it bud. If you ever wan"
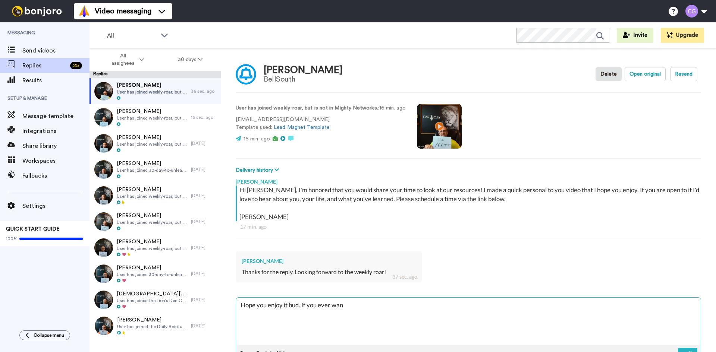
type textarea "x"
type textarea "Hope you enjoy it bud. If you ever wan t"
type textarea "x"
type textarea "Hope you enjoy it bud. If you ever wan"
type textarea "x"
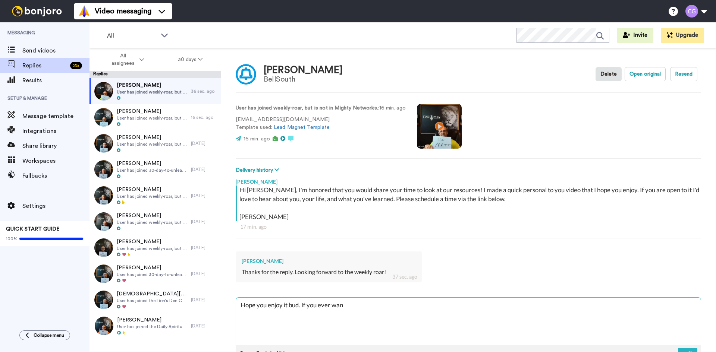
type textarea "Hope you enjoy it bud. If you ever wan"
type textarea "x"
type textarea "Hope you enjoy it bud. If you ever want"
type textarea "x"
type textarea "Hope you enjoy it bud. If you ever want"
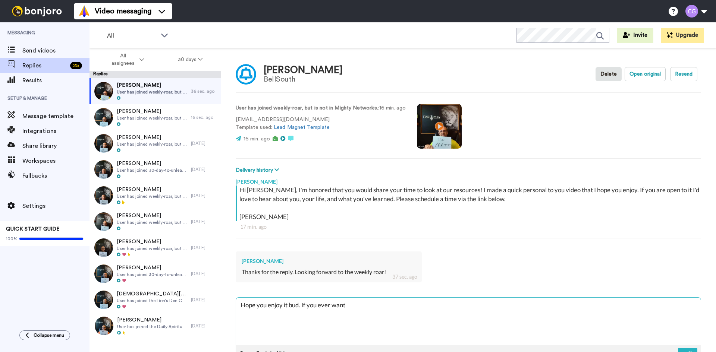
type textarea "x"
type textarea "Hope you enjoy it bud. If you ever want t"
type textarea "x"
type textarea "Hope you enjoy it bud. If you ever want to"
type textarea "x"
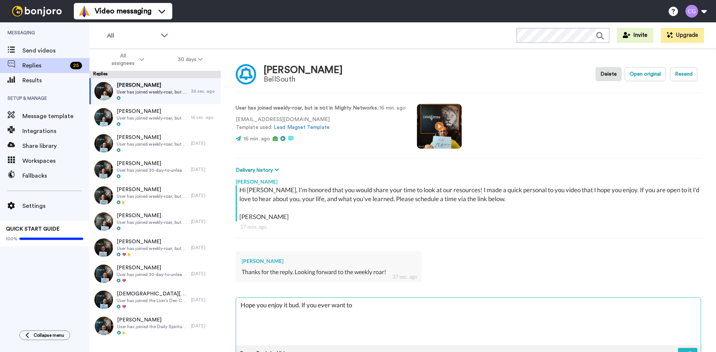
type textarea "Hope you enjoy it bud. If you ever want to"
type textarea "x"
type textarea "Hope you enjoy it bud. If you ever want to c"
type textarea "x"
type textarea "Hope you enjoy it bud. If you ever want to con"
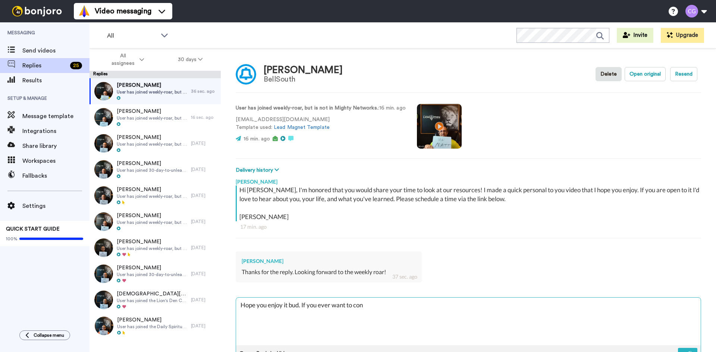
type textarea "x"
type textarea "Hope you enjoy it bud. If you ever want to conn"
type textarea "x"
type textarea "Hope you enjoy it bud. If you ever want to conne"
type textarea "x"
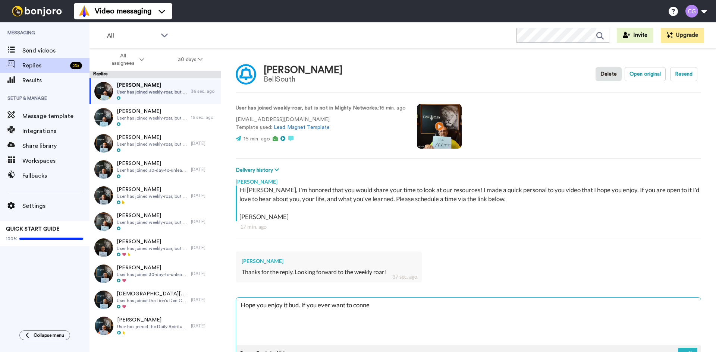
type textarea "Hope you enjoy it bud. If you ever want to connec"
type textarea "x"
type textarea "Hope you enjoy it bud. If you ever want to connect"
type textarea "x"
type textarea "Hope you enjoy it bud. If you ever want to connect"
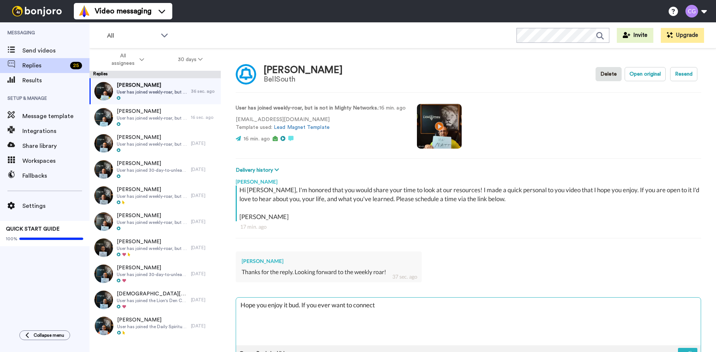
type textarea "x"
type textarea "Hope you enjoy it bud. If you ever want to connect h"
type textarea "x"
type textarea "Hope you enjoy it bud. If you ever want to connect hi"
type textarea "x"
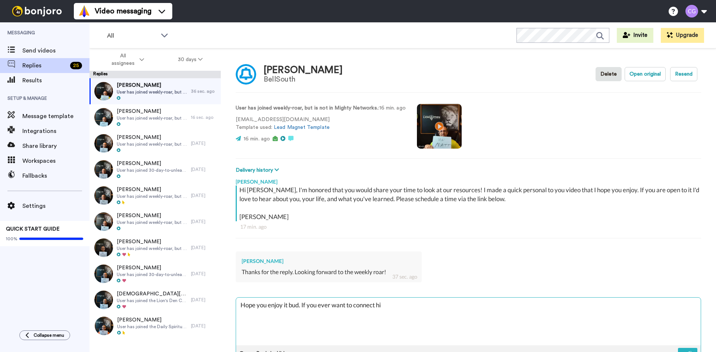
type textarea "Hope you enjoy it bud. If you ever want to connect hit"
type textarea "x"
type textarea "Hope you enjoy it bud. If you ever want to connect hit"
type textarea "x"
type textarea "Hope you enjoy it bud. If you ever want to connect hit m"
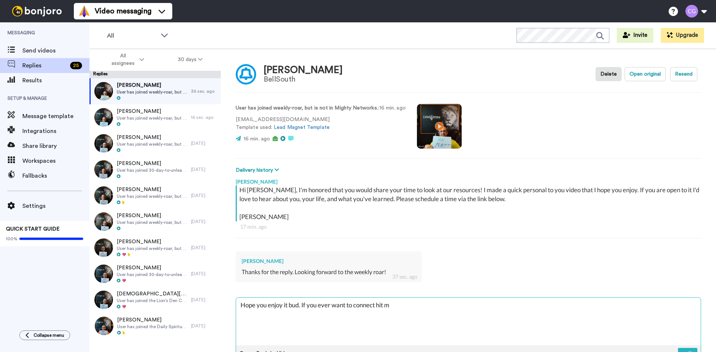
type textarea "x"
type textarea "Hope you enjoy it bud. If you ever want to connect hit me"
type textarea "x"
type textarea "Hope you enjoy it bud. If you ever want to connect hit me"
type textarea "x"
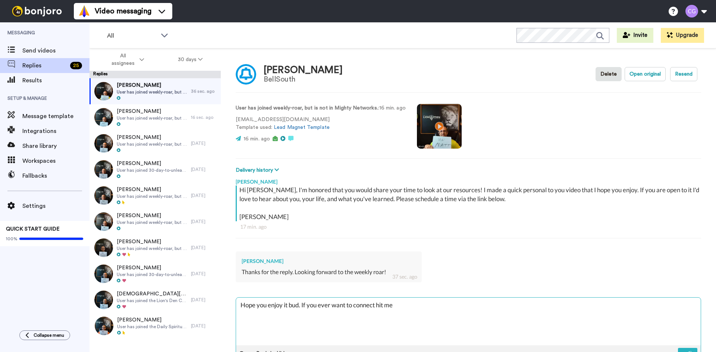
type textarea "Hope you enjoy it bud. If you ever want to connect hit me u"
type textarea "x"
type textarea "Hope you enjoy it bud. If you ever want to connect hit me up"
type textarea "x"
type textarea "Hope you enjoy it bud. If you ever want to connect hit me up."
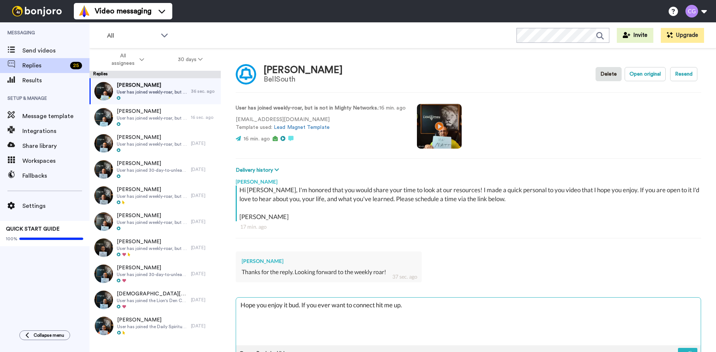
type textarea "x"
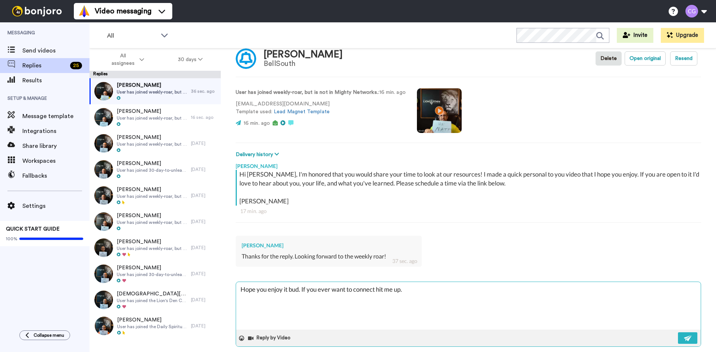
scroll to position [25, 0]
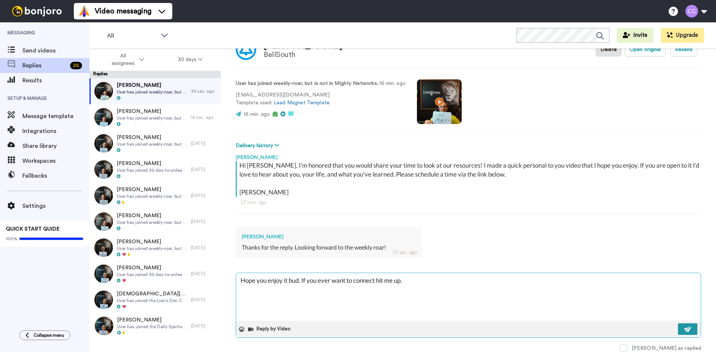
type textarea "Hope you enjoy it bud. If you ever want to connect hit me up."
click at [678, 325] on button at bounding box center [687, 330] width 19 height 12
type textarea "x"
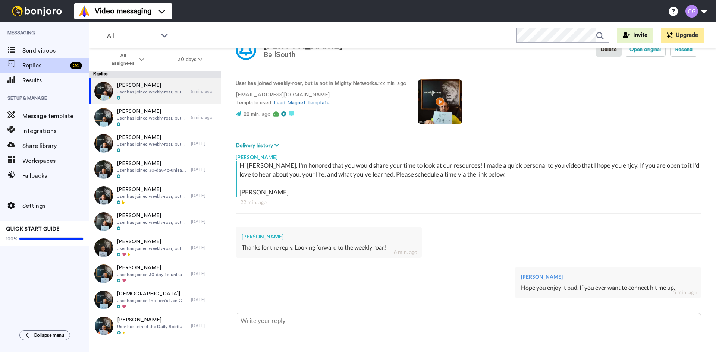
type textarea "x"
